Goal: Task Accomplishment & Management: Manage account settings

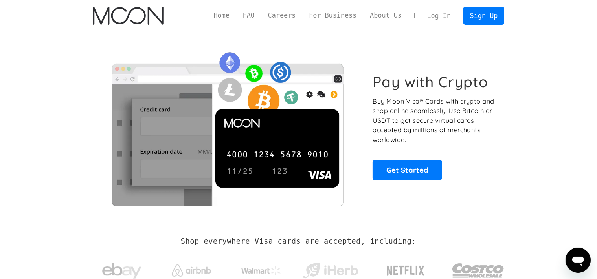
click at [442, 18] on link "Log In" at bounding box center [438, 15] width 37 height 17
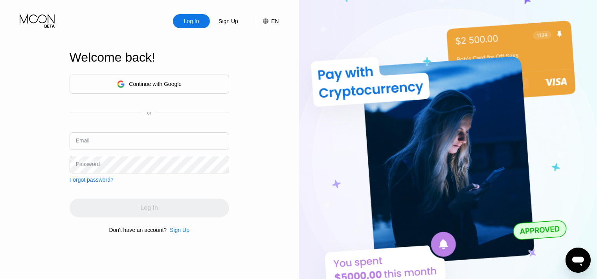
click at [164, 147] on input "text" at bounding box center [149, 141] width 159 height 18
paste input "[EMAIL_ADDRESS][DOMAIN_NAME]"
type input "[EMAIL_ADDRESS][DOMAIN_NAME]"
click at [125, 202] on div "Log In" at bounding box center [149, 208] width 159 height 19
click at [148, 189] on div "Continue with Google or Email [EMAIL_ADDRESS][DOMAIN_NAME] Password Forgot pass…" at bounding box center [149, 153] width 159 height 159
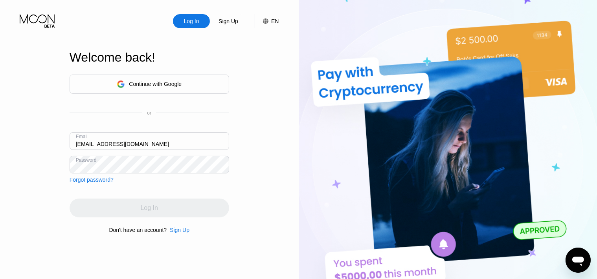
click at [181, 203] on div "Log In" at bounding box center [149, 208] width 159 height 19
click at [142, 134] on input "text" at bounding box center [149, 141] width 159 height 18
paste input "[EMAIL_ADDRESS][DOMAIN_NAME]"
type input "[EMAIL_ADDRESS][DOMAIN_NAME]"
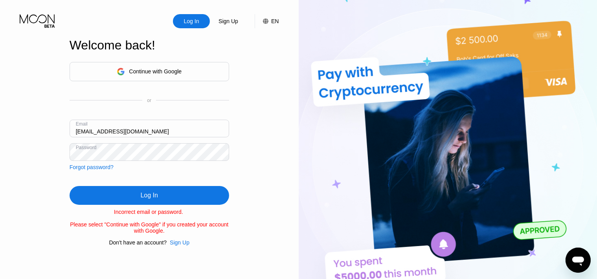
click at [86, 164] on div "Forgot password?" at bounding box center [92, 167] width 44 height 6
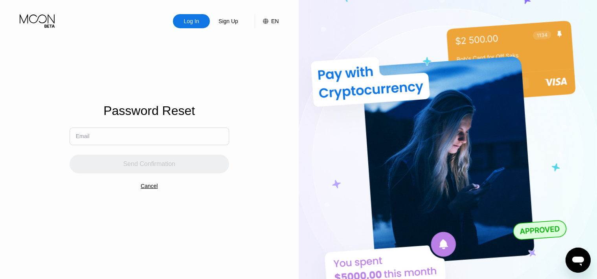
click at [157, 140] on input "text" at bounding box center [149, 137] width 159 height 18
paste input "moonp1011@proton.me"
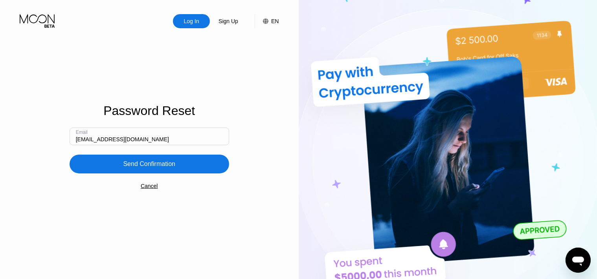
type input "[EMAIL_ADDRESS][DOMAIN_NAME]"
click at [161, 165] on div "Send Confirmation" at bounding box center [149, 164] width 52 height 8
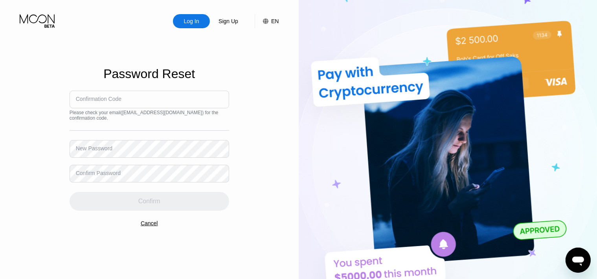
click at [157, 99] on input at bounding box center [149, 100] width 159 height 18
paste input "322692"
type input "322692"
click at [113, 173] on div "Confirm Password" at bounding box center [98, 173] width 45 height 6
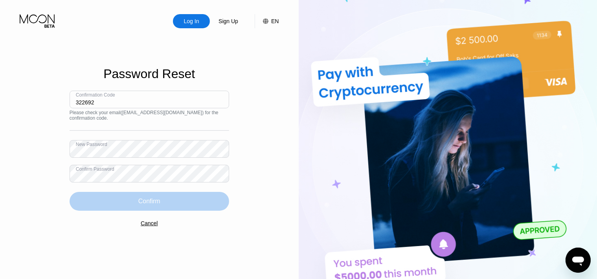
click at [150, 200] on div "Confirm" at bounding box center [149, 202] width 22 height 8
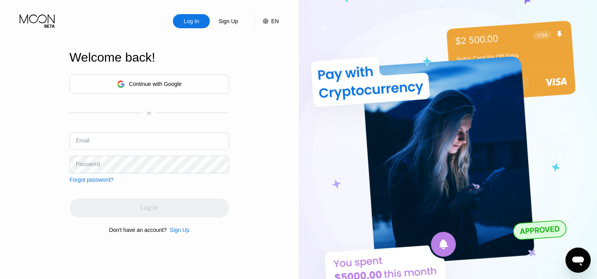
click at [133, 147] on input "text" at bounding box center [149, 141] width 159 height 18
paste input "322692"
type input "322692"
click at [86, 146] on input "text" at bounding box center [149, 141] width 159 height 18
paste input "[EMAIL_ADDRESS][DOMAIN_NAME]"
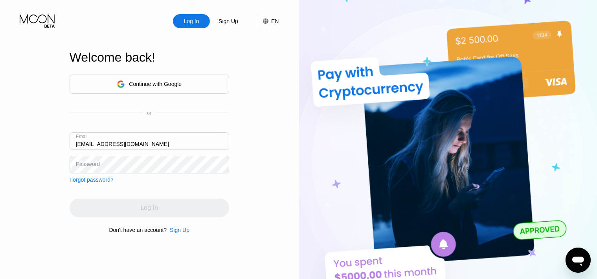
type input "[EMAIL_ADDRESS][DOMAIN_NAME]"
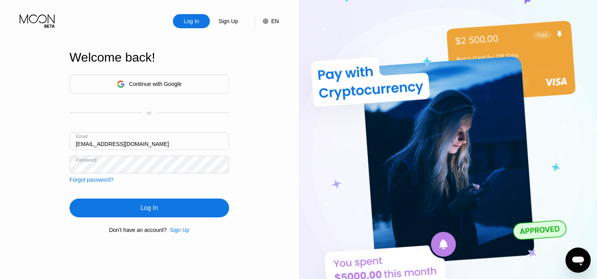
click at [123, 209] on div "Log In" at bounding box center [149, 208] width 159 height 19
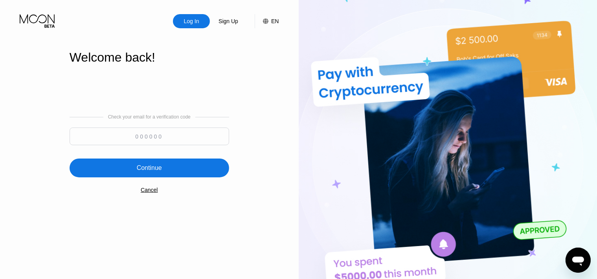
click at [153, 135] on input at bounding box center [149, 137] width 159 height 18
paste input "136114"
type input "136114"
click at [142, 172] on div "Continue" at bounding box center [149, 168] width 25 height 8
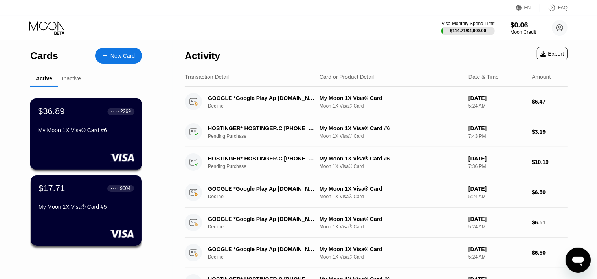
click at [109, 137] on div "My Moon 1X Visa® Card #6" at bounding box center [86, 131] width 96 height 9
